Goal: Task Accomplishment & Management: Use online tool/utility

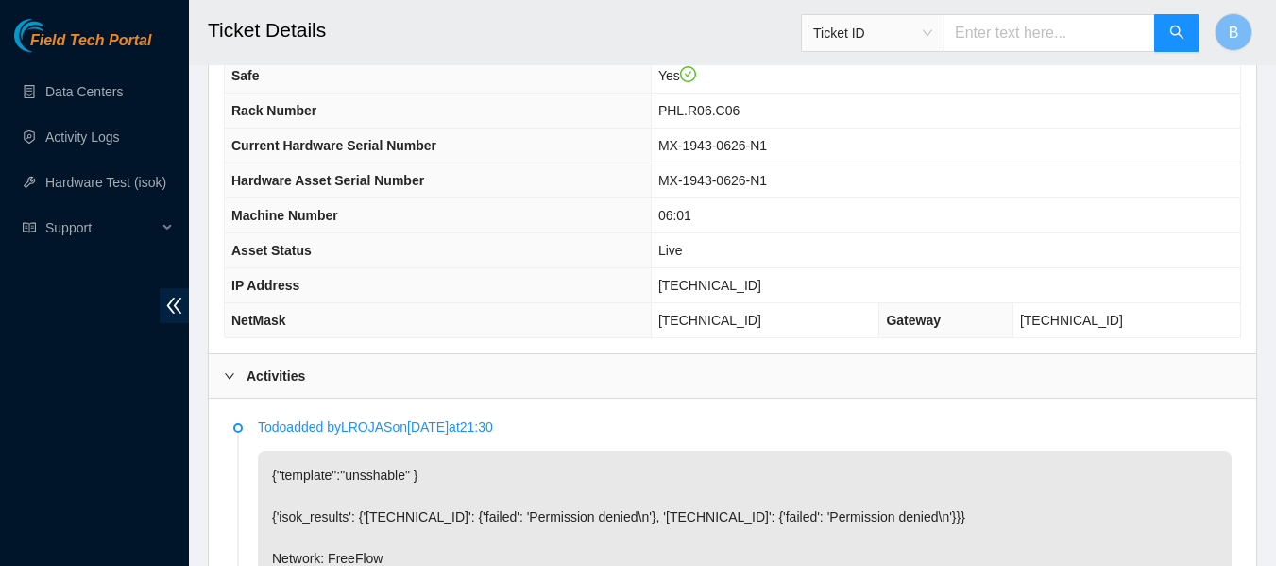
scroll to position [711, 0]
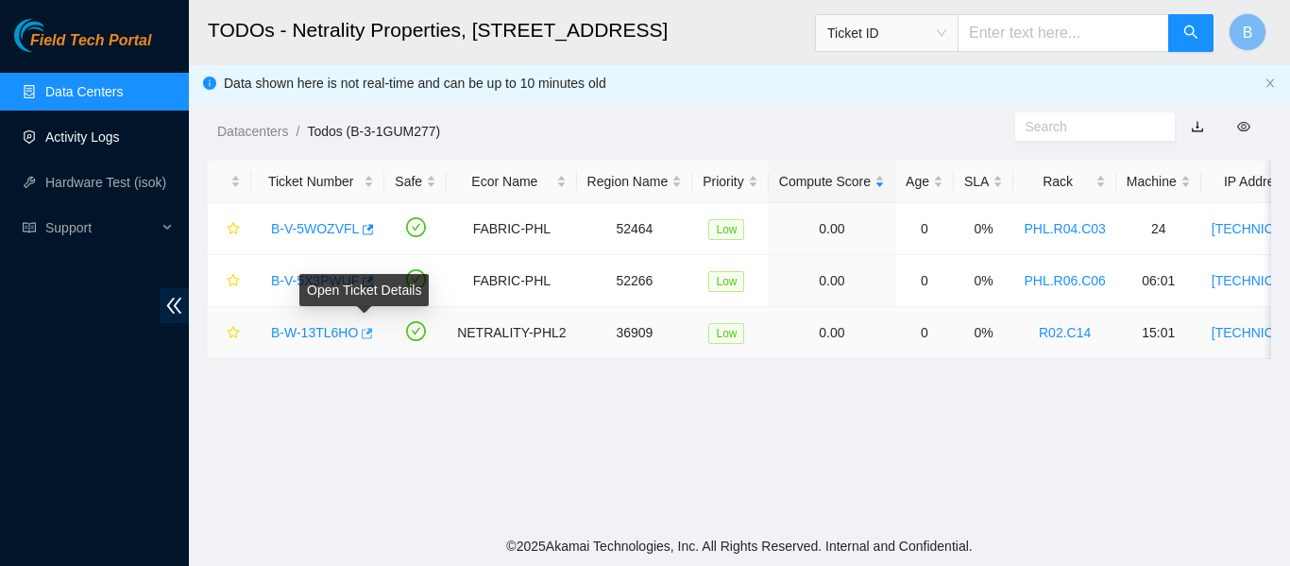
click at [365, 331] on icon "button" at bounding box center [367, 333] width 11 height 10
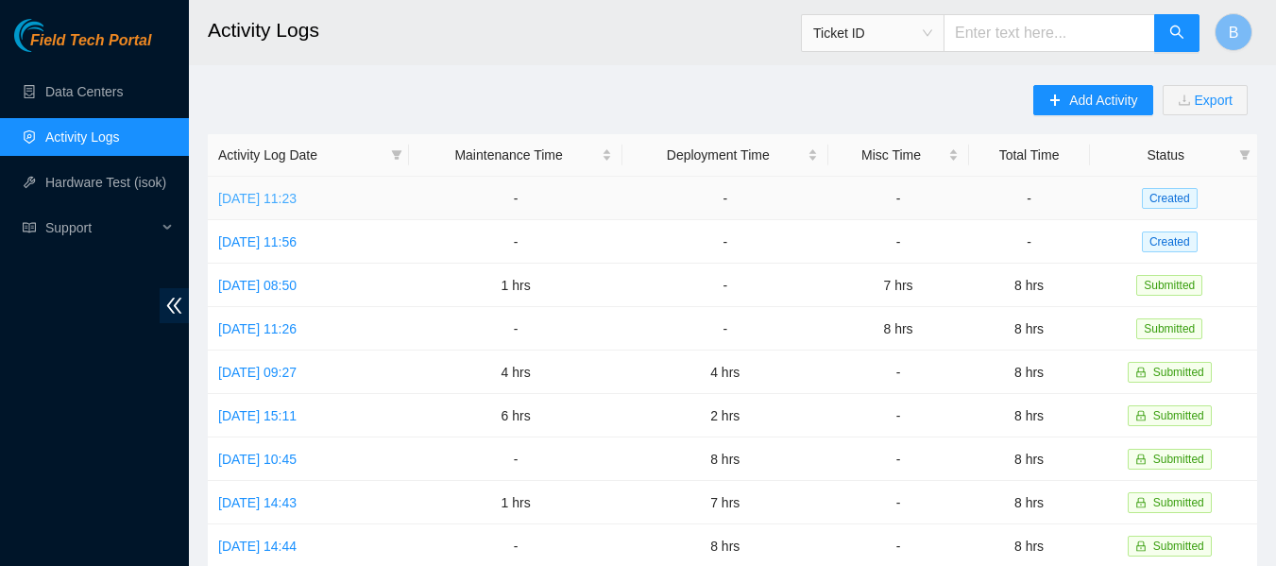
click at [296, 191] on link "Tue, 30 Sep 2025 11:23" at bounding box center [257, 198] width 78 height 15
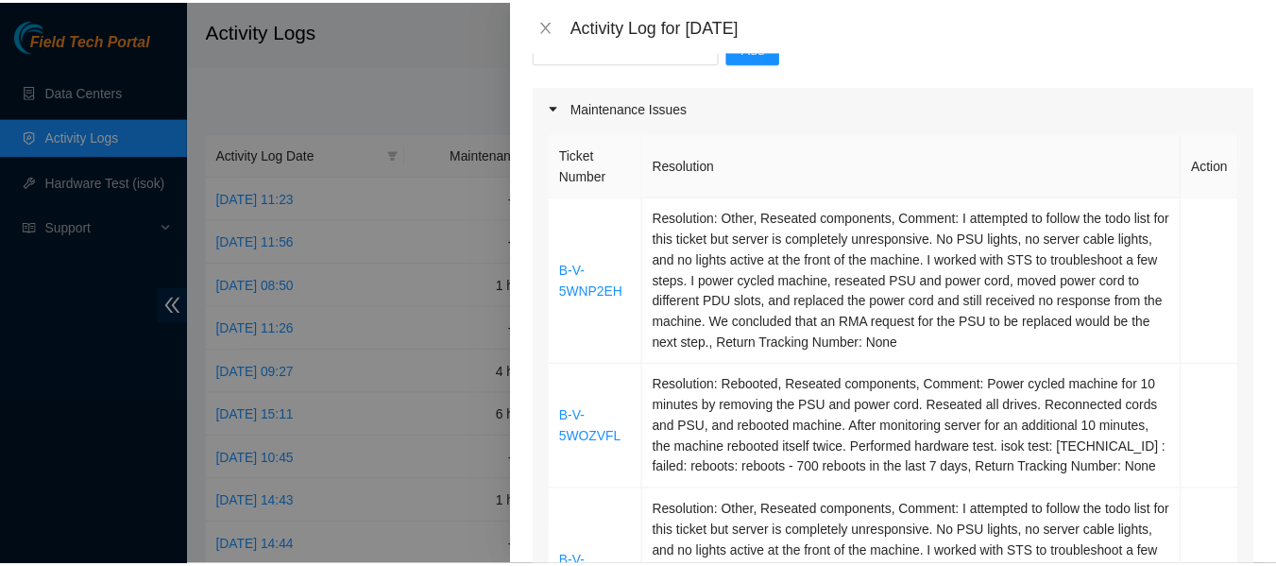
scroll to position [214, 0]
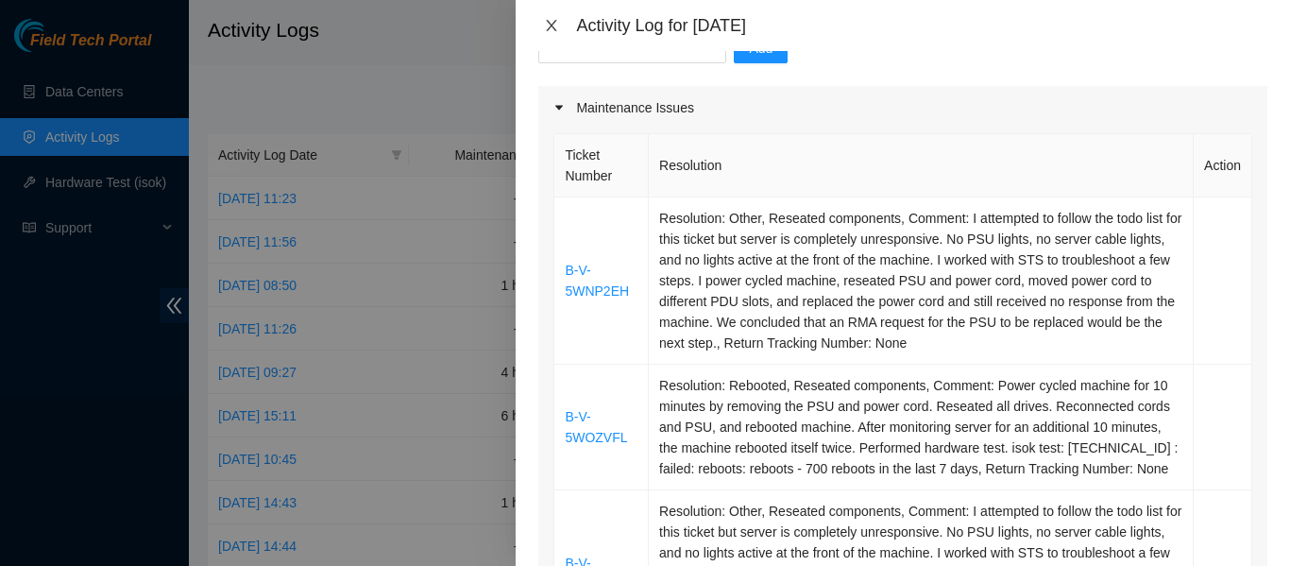
click at [551, 25] on icon "close" at bounding box center [552, 25] width 10 height 11
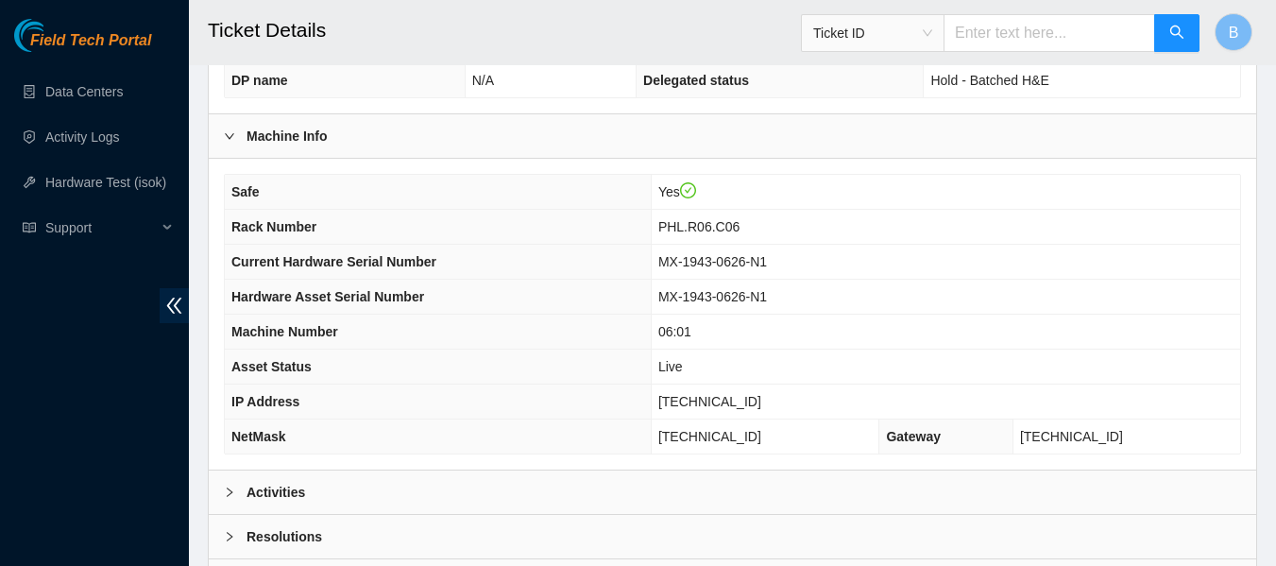
scroll to position [737, 0]
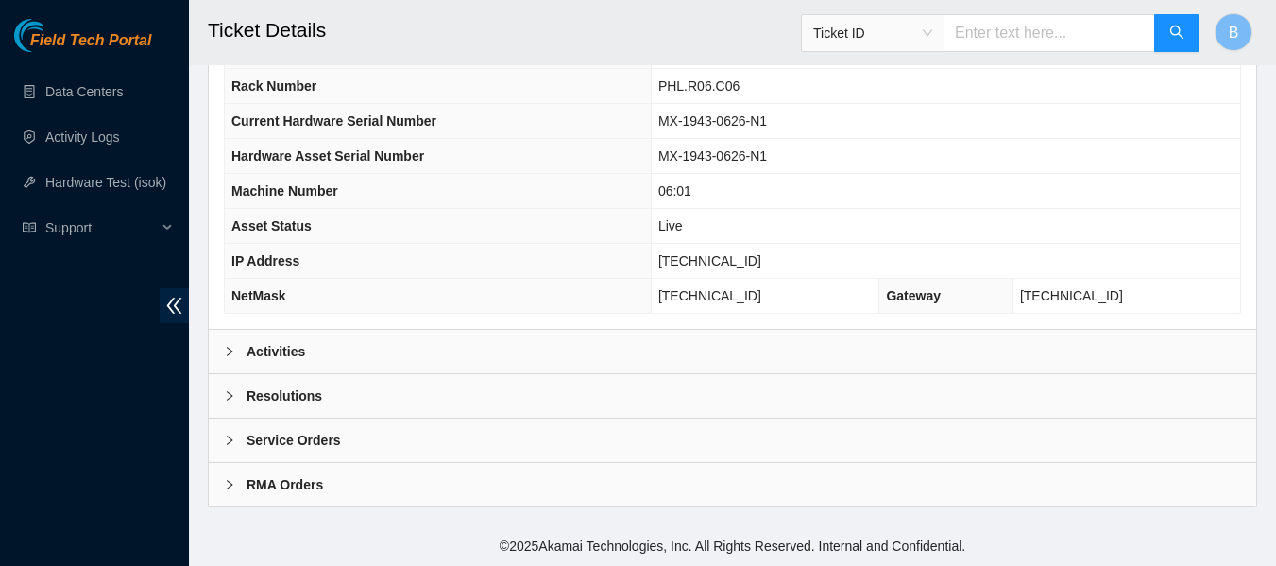
click at [364, 350] on div "Activities" at bounding box center [732, 351] width 1047 height 43
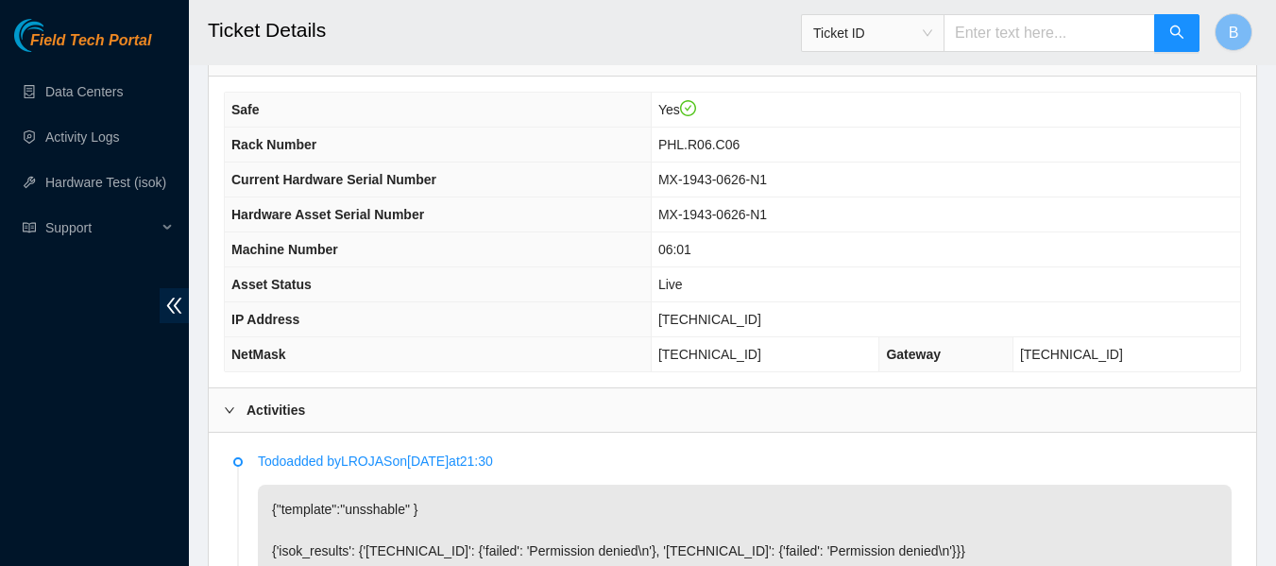
scroll to position [677, 0]
drag, startPoint x: 680, startPoint y: 319, endPoint x: 771, endPoint y: 321, distance: 90.7
click at [771, 321] on td "184.25.204.143" at bounding box center [945, 320] width 589 height 35
copy span "184.25.204.143"
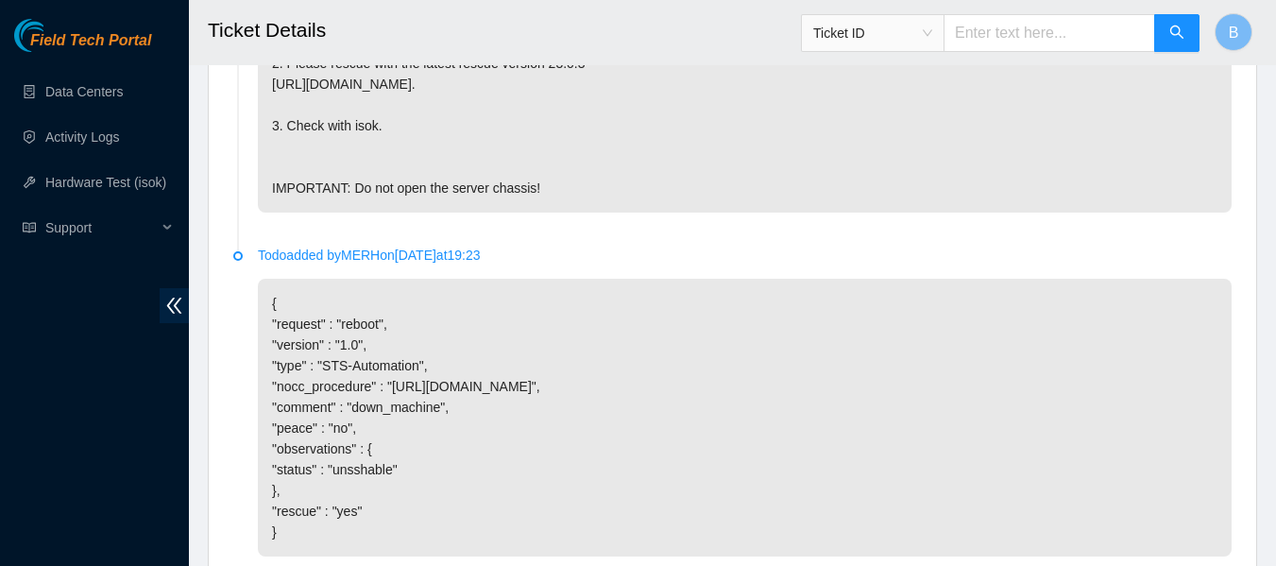
scroll to position [1599, 0]
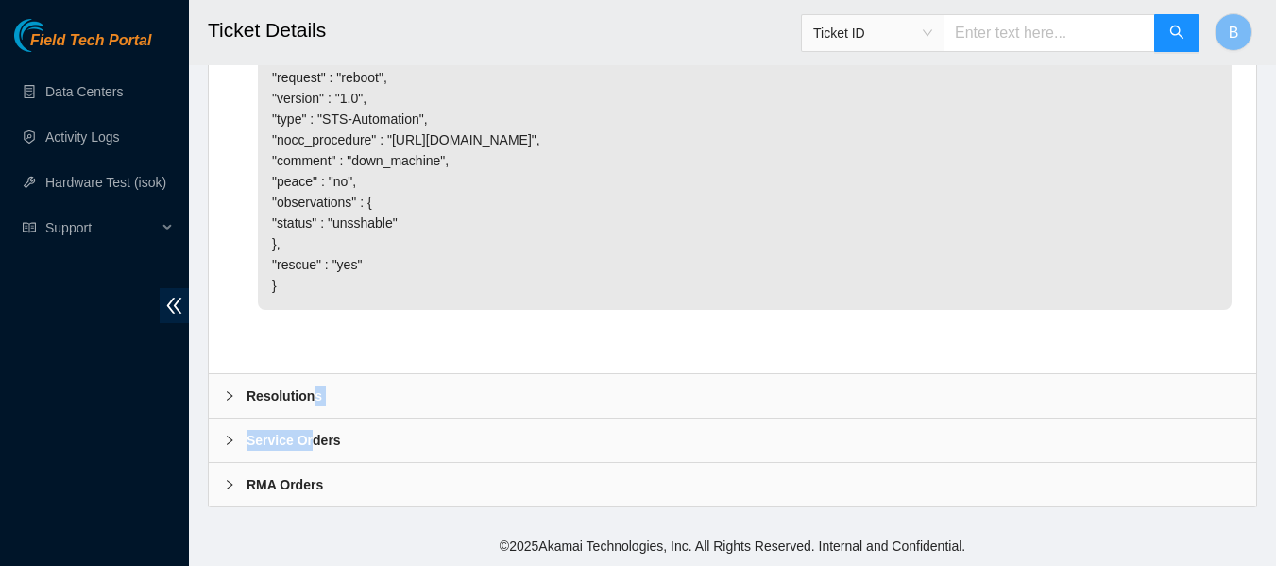
drag, startPoint x: 310, startPoint y: 424, endPoint x: 314, endPoint y: 398, distance: 26.9
click at [314, 398] on b "Resolutions" at bounding box center [284, 395] width 76 height 21
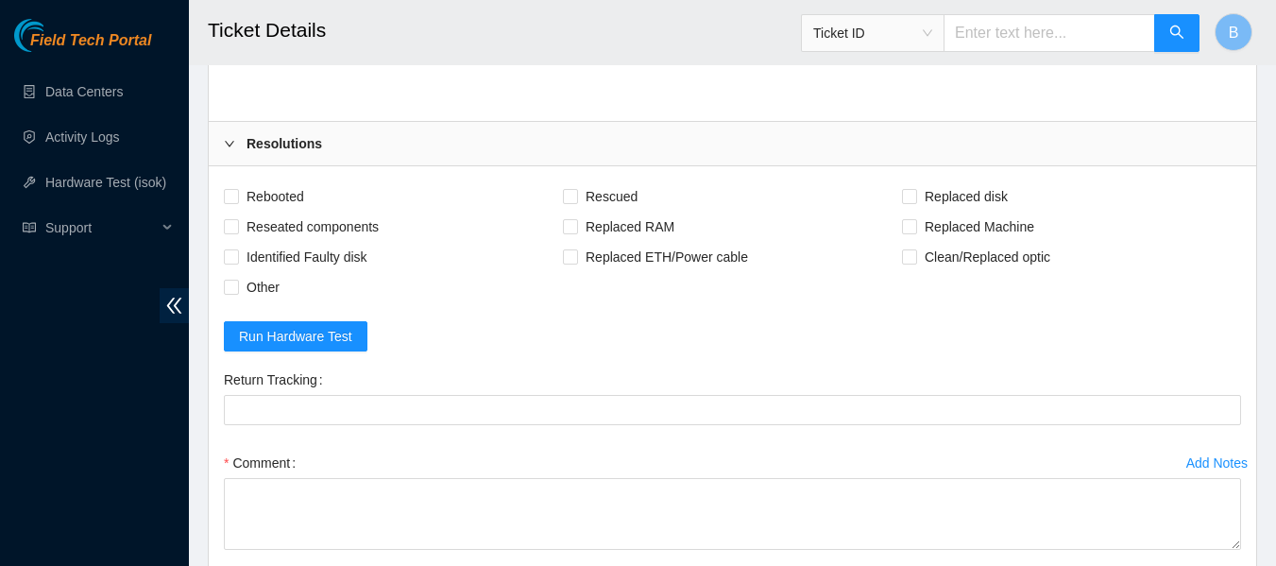
scroll to position [1810, 0]
click at [277, 211] on span "Rebooted" at bounding box center [275, 195] width 73 height 30
click at [237, 201] on input "Rebooted" at bounding box center [230, 194] width 13 height 13
checkbox input "true"
click at [612, 211] on span "Rescued" at bounding box center [611, 195] width 67 height 30
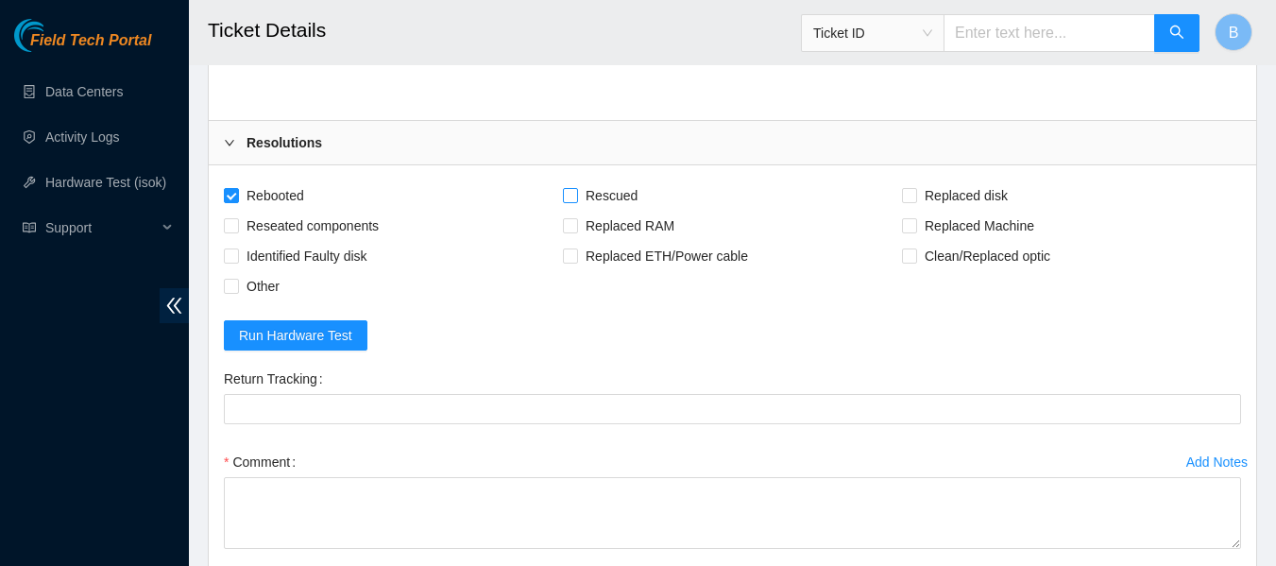
click at [576, 201] on input "Rescued" at bounding box center [569, 194] width 13 height 13
checkbox input "true"
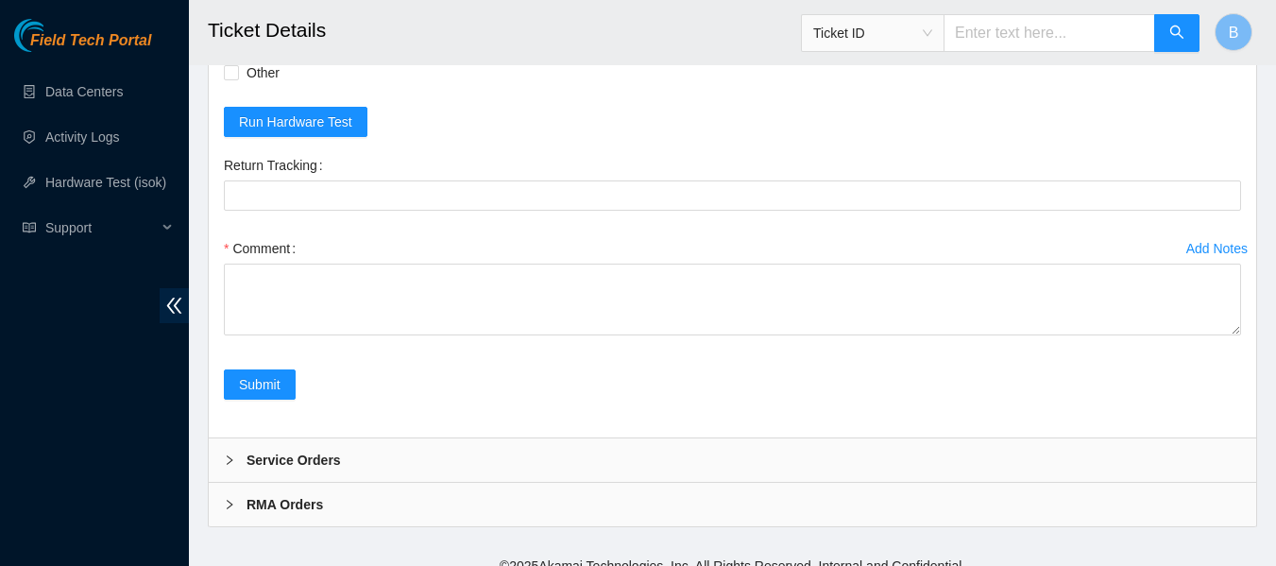
scroll to position [2024, 0]
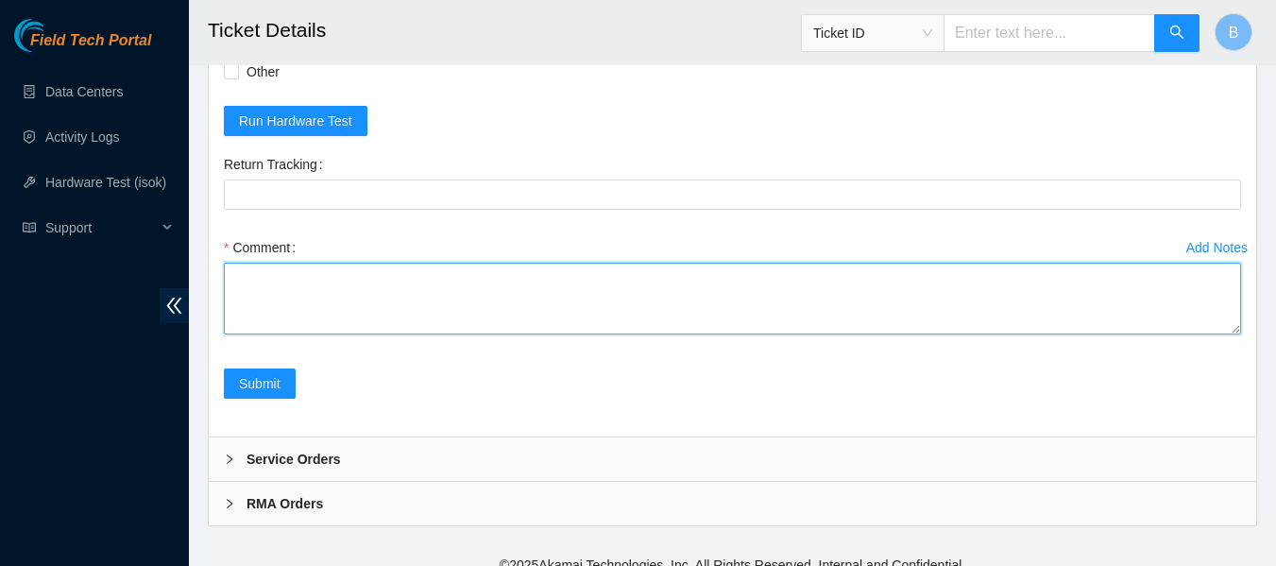
click at [368, 334] on textarea "Comment" at bounding box center [732, 299] width 1017 height 72
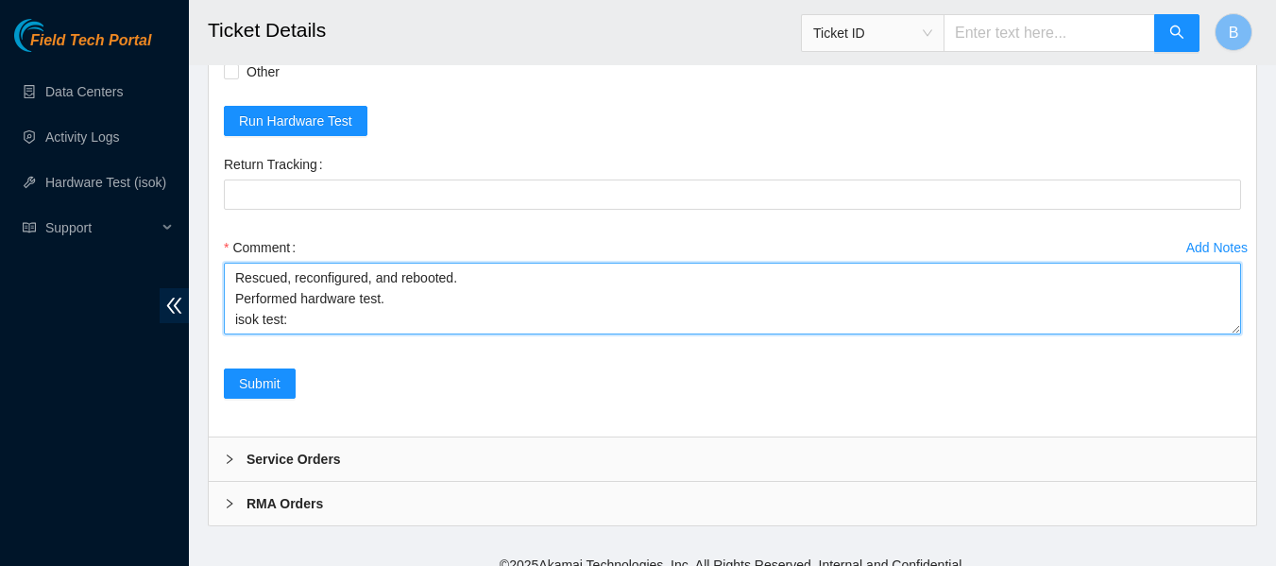
type textarea "Rescued, reconfigured, and rebooted. Performed hardware test. isok test:"
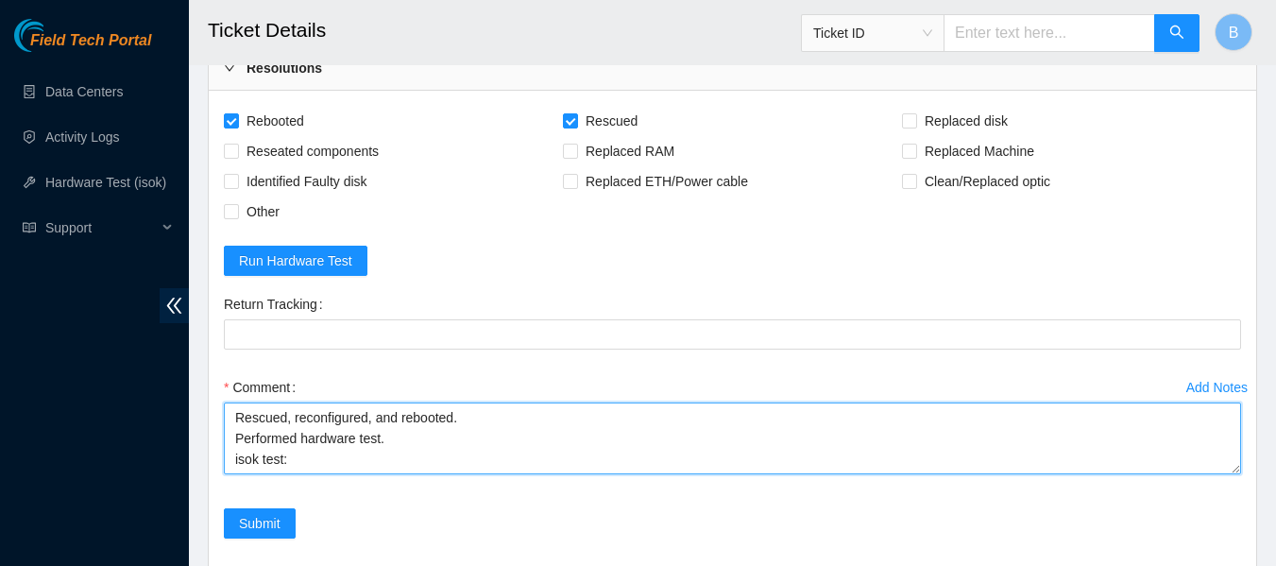
scroll to position [1881, 0]
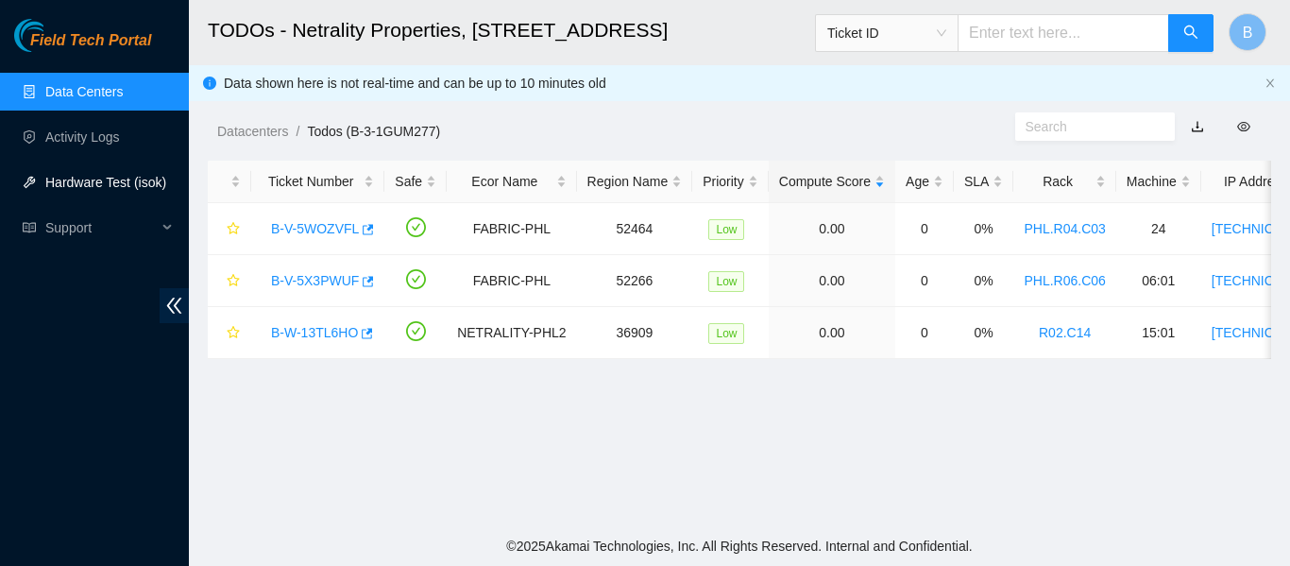
click at [125, 175] on link "Hardware Test (isok)" at bounding box center [105, 182] width 121 height 15
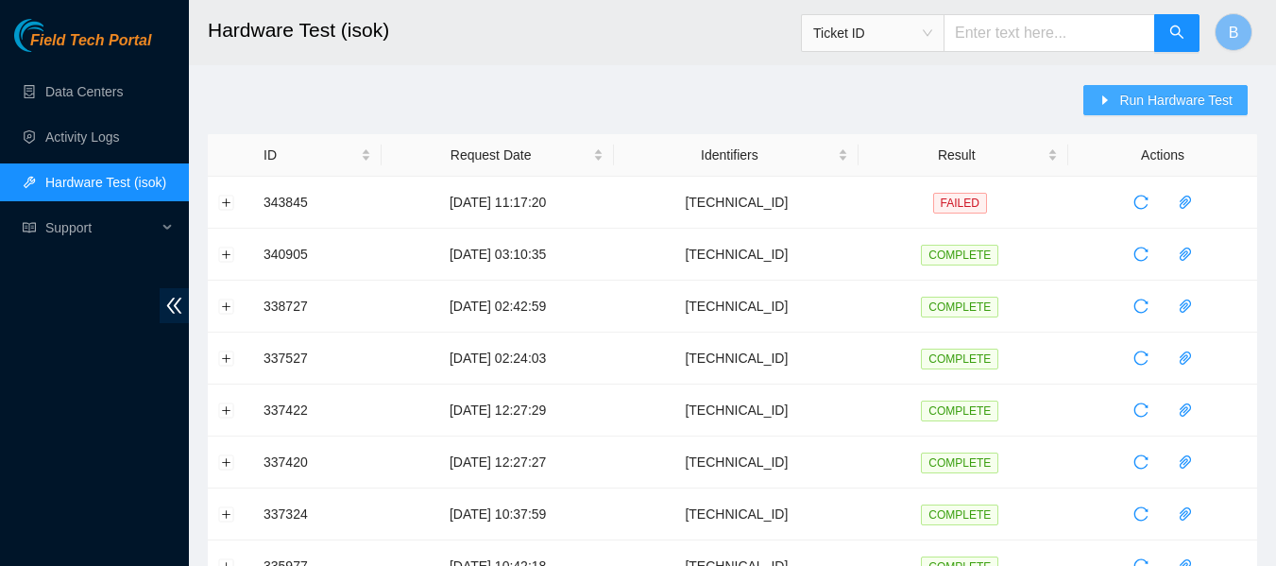
click at [1168, 104] on span "Run Hardware Test" at bounding box center [1175, 100] width 113 height 21
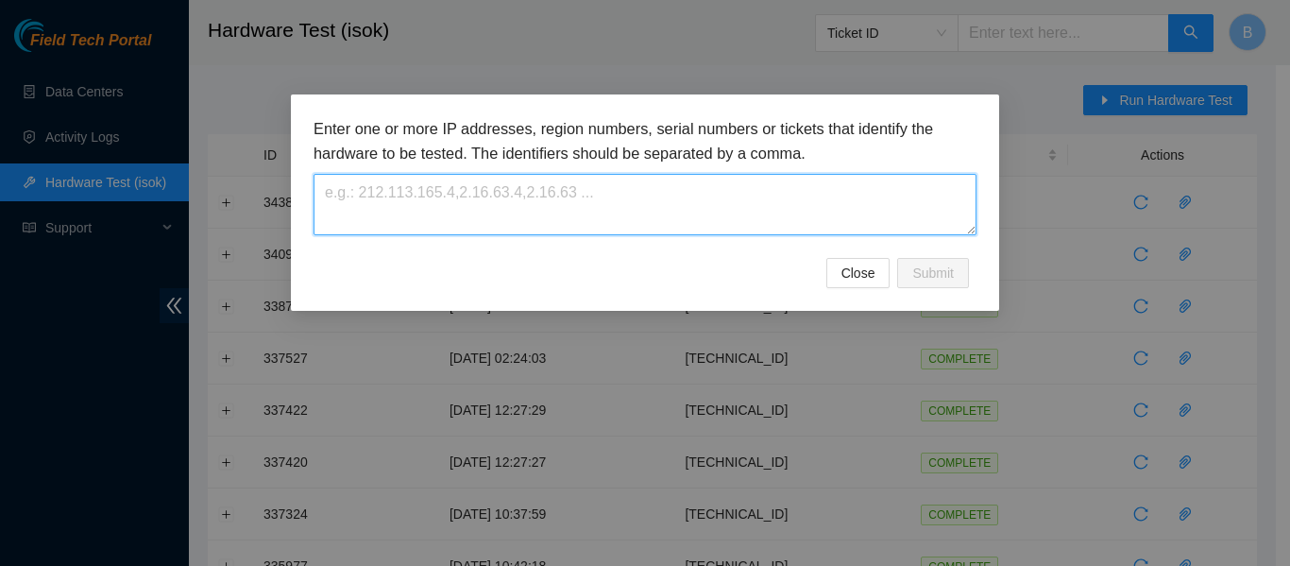
click at [756, 201] on textarea at bounding box center [644, 204] width 663 height 61
paste textarea "184.25.204.143"
type textarea "184.25.204.143"
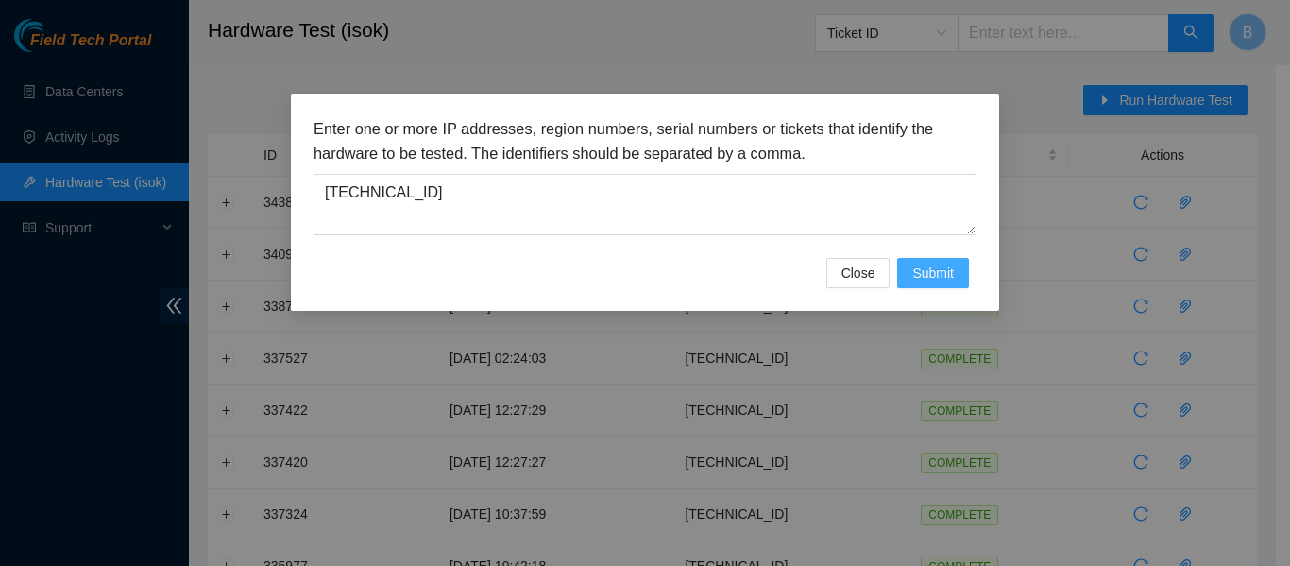
click at [954, 276] on button "Submit" at bounding box center [933, 273] width 72 height 30
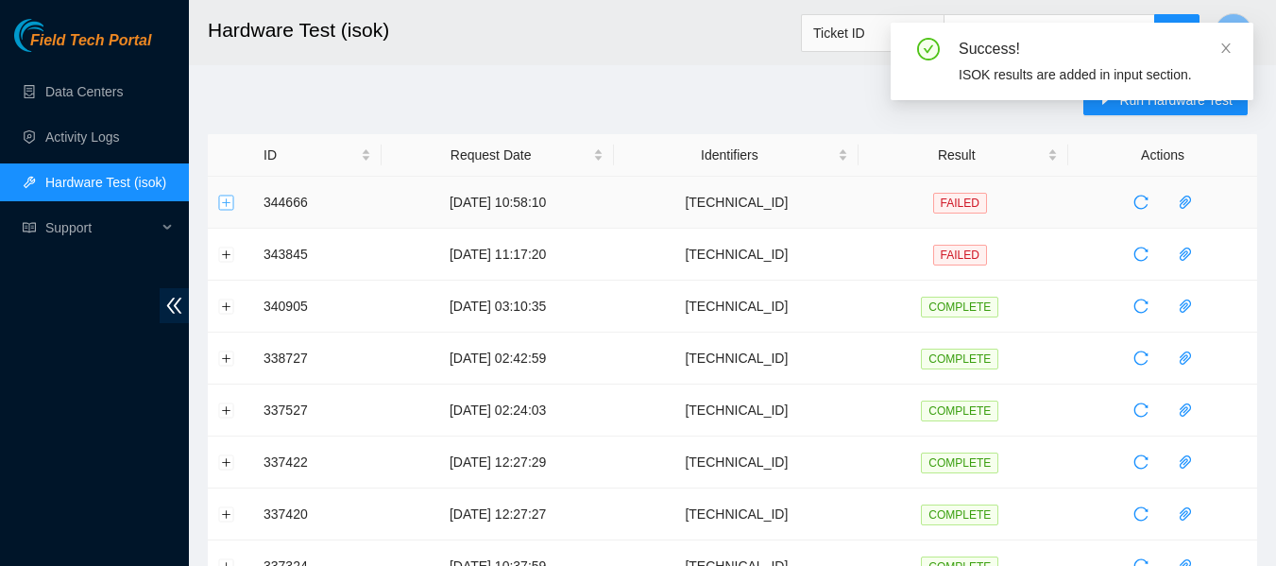
click at [225, 199] on button "Expand row" at bounding box center [226, 202] width 15 height 15
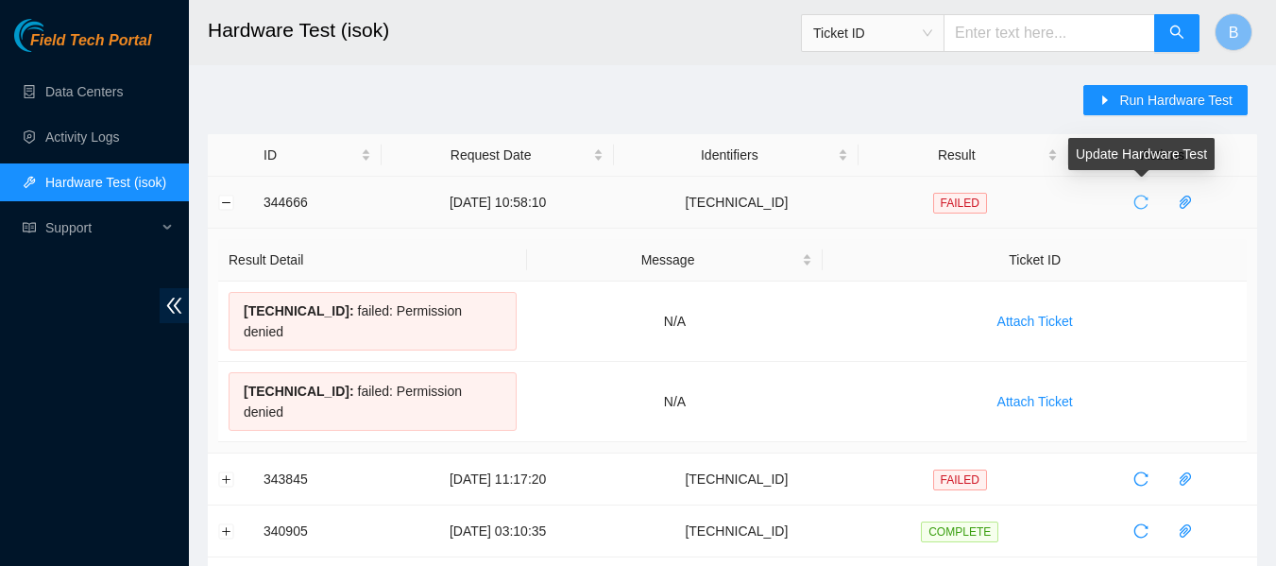
click at [1139, 196] on icon "reload" at bounding box center [1140, 202] width 15 height 15
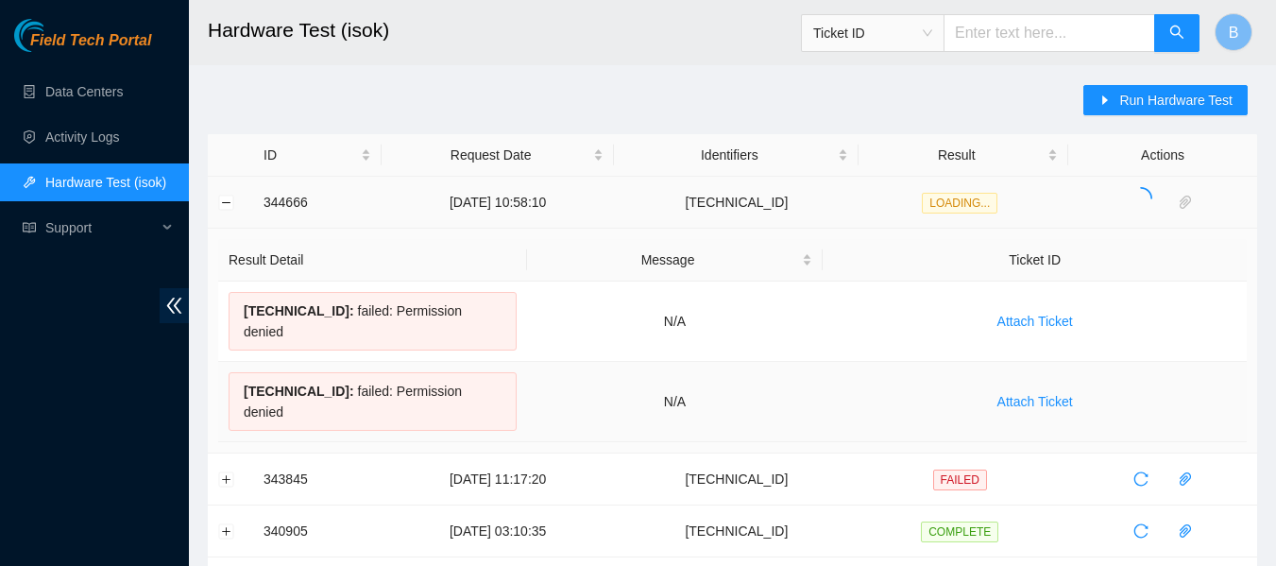
click at [243, 372] on div "184.25.204.143 : failed: Permission denied" at bounding box center [373, 401] width 288 height 59
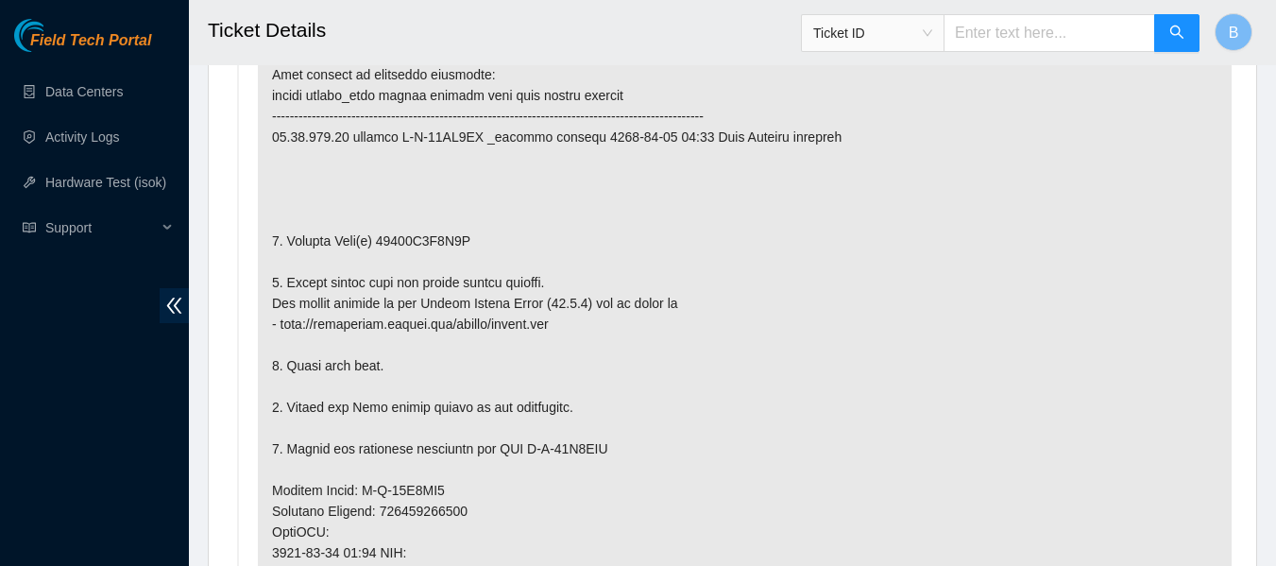
scroll to position [1072, 0]
